Goal: Register for event/course

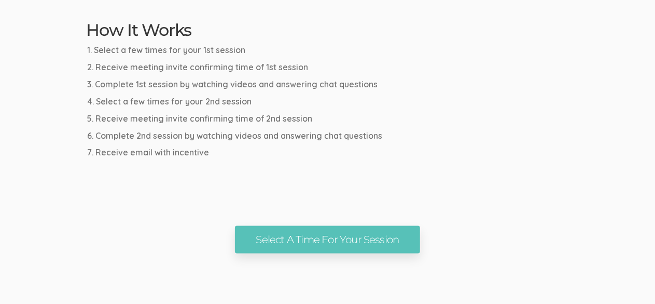
scroll to position [578, 0]
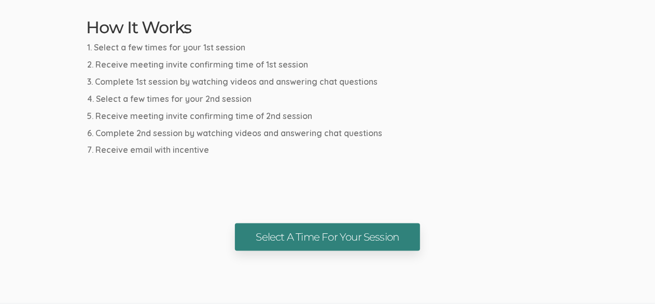
click at [291, 234] on link "Select A Time For Your Session" at bounding box center [327, 237] width 185 height 28
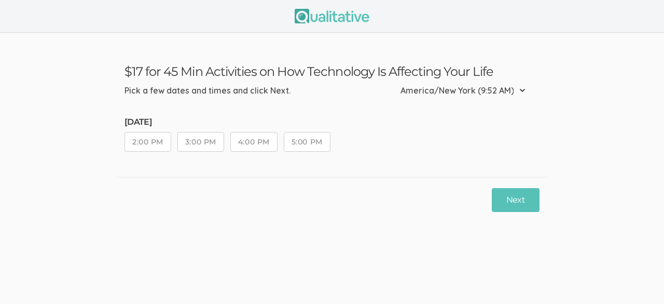
click at [156, 136] on button "2:00 PM" at bounding box center [148, 142] width 47 height 20
click at [180, 140] on button "3:00 PM" at bounding box center [200, 142] width 47 height 20
click at [251, 141] on button "4:00 PM" at bounding box center [253, 142] width 47 height 20
click at [306, 138] on button "5:00 PM" at bounding box center [307, 142] width 47 height 20
click at [510, 197] on button "Next" at bounding box center [516, 200] width 48 height 24
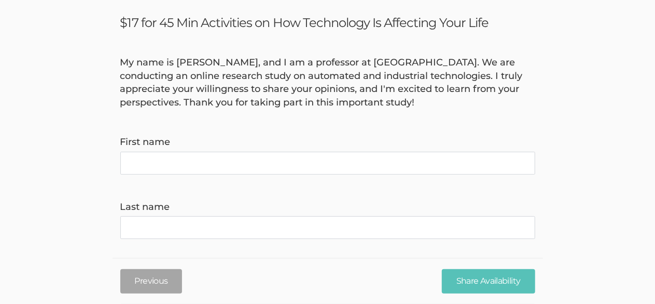
scroll to position [50, 0]
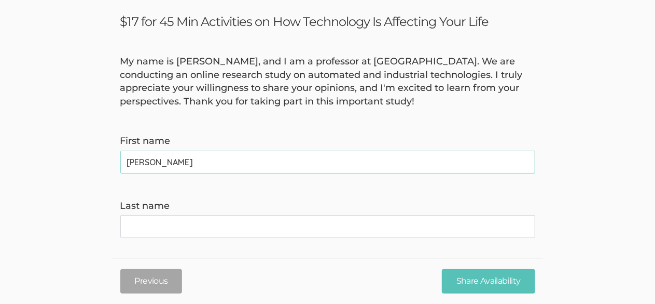
type name "[PERSON_NAME]"
click at [415, 228] on name "Last name" at bounding box center [327, 226] width 415 height 23
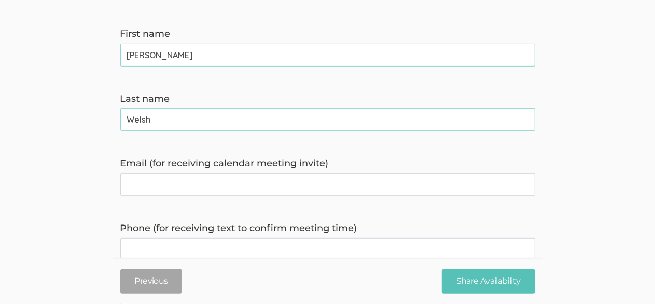
scroll to position [187, 0]
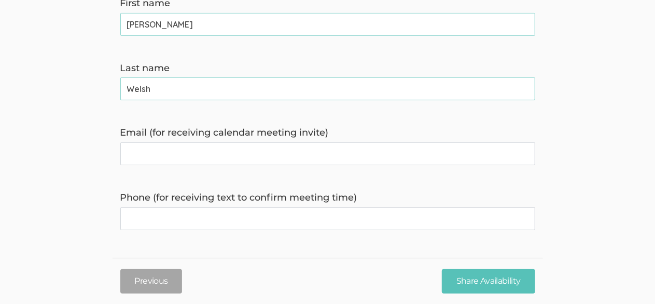
type name "Welsh"
click at [340, 154] on invite\) "Email (for receiving calendar meeting invite)" at bounding box center [327, 153] width 415 height 23
type invite\) "[EMAIL_ADDRESS][DOMAIN_NAME]"
click at [197, 214] on time\) "Phone (for receiving text to confirm meeting time)" at bounding box center [327, 218] width 415 height 23
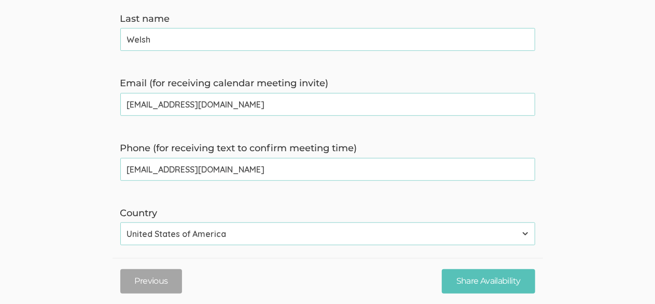
type time\) "[EMAIL_ADDRESS][DOMAIN_NAME]"
click at [210, 207] on label "Country" at bounding box center [327, 213] width 415 height 13
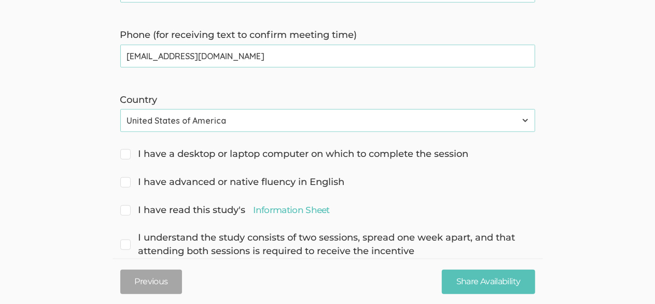
scroll to position [375, 0]
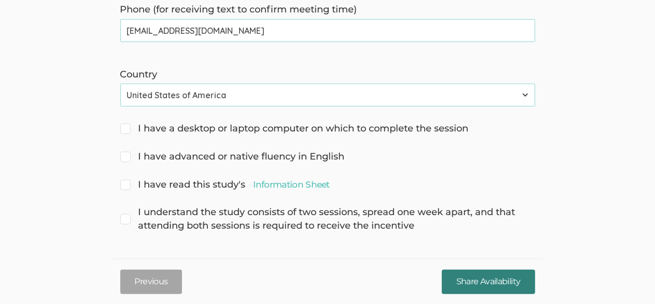
click at [466, 272] on input "Share Availability" at bounding box center [488, 281] width 93 height 24
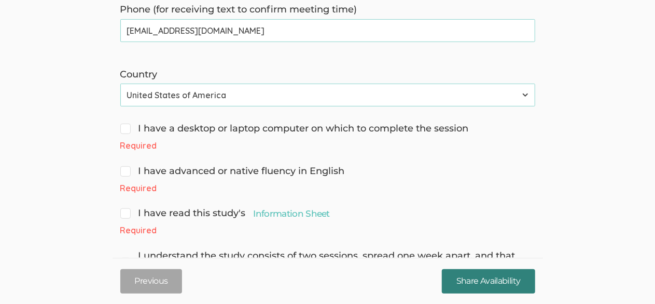
scroll to position [433, 0]
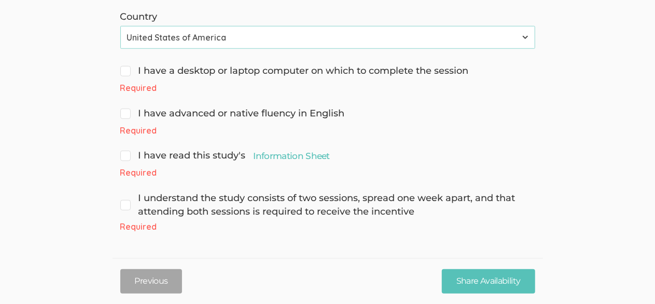
click at [127, 72] on span "I have a desktop or laptop computer on which to complete the session" at bounding box center [294, 70] width 349 height 13
click at [127, 72] on input "I have a desktop or laptop computer on which to complete the session" at bounding box center [123, 69] width 7 height 7
checkbox input "true"
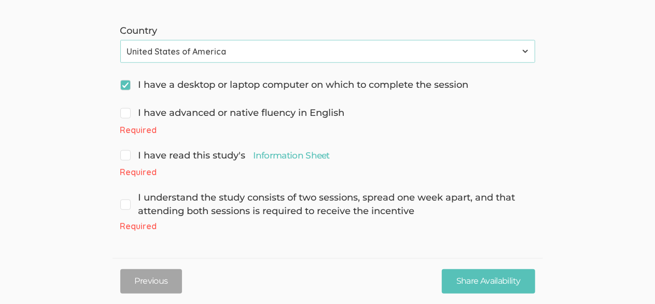
click at [127, 110] on span "I have advanced or native fluency in English" at bounding box center [232, 112] width 225 height 13
click at [127, 110] on input "I have advanced or native fluency in English" at bounding box center [123, 111] width 7 height 7
checkbox input "true"
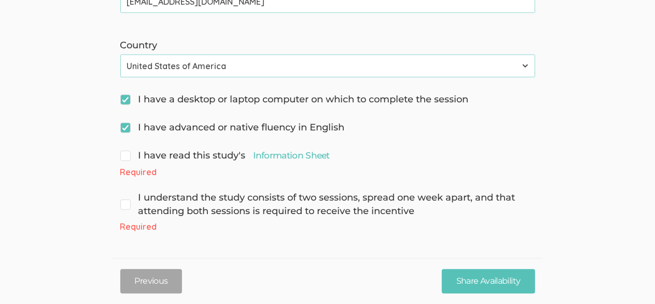
click at [128, 154] on span "I have read this study's Information Sheet" at bounding box center [225, 155] width 210 height 13
click at [127, 154] on input "I have read this study's Information Sheet" at bounding box center [123, 154] width 7 height 7
checkbox input "true"
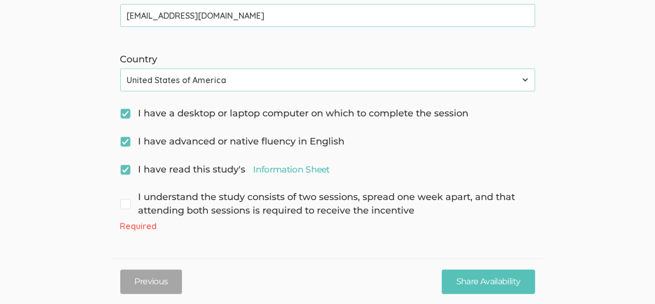
scroll to position [390, 0]
click at [123, 206] on span "I understand the study consists of two sessions, spread one week apart, and tha…" at bounding box center [327, 204] width 415 height 26
click at [123, 200] on input "I understand the study consists of two sessions, spread one week apart, and tha…" at bounding box center [123, 196] width 7 height 7
checkbox input "true"
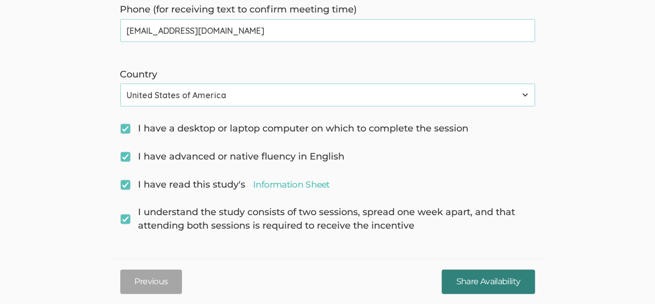
click at [471, 286] on input "Share Availability" at bounding box center [488, 281] width 93 height 24
